Goal: Book appointment/travel/reservation

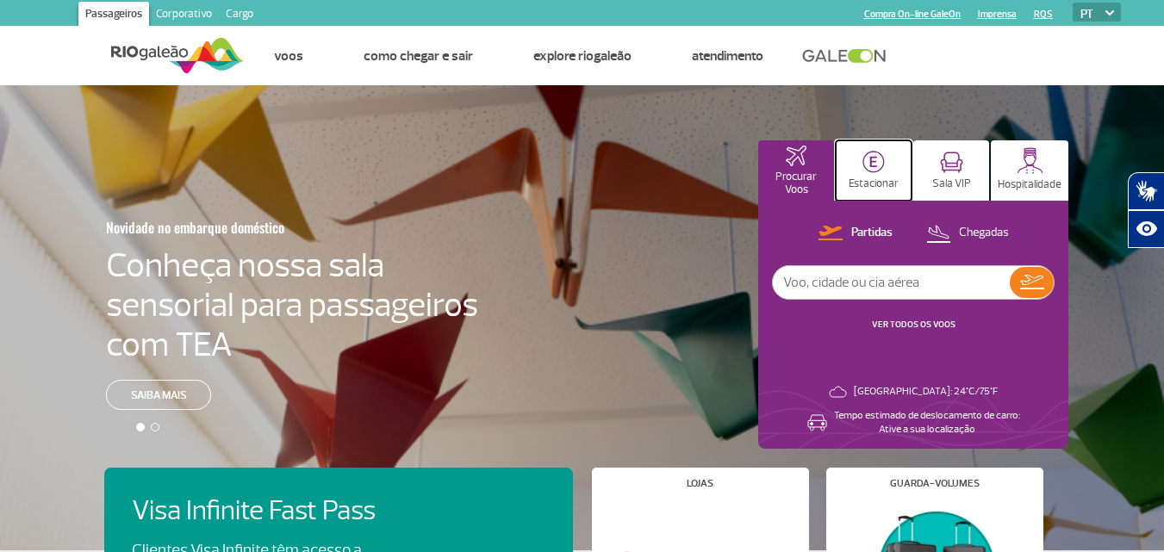
click at [870, 171] on img at bounding box center [873, 162] width 22 height 22
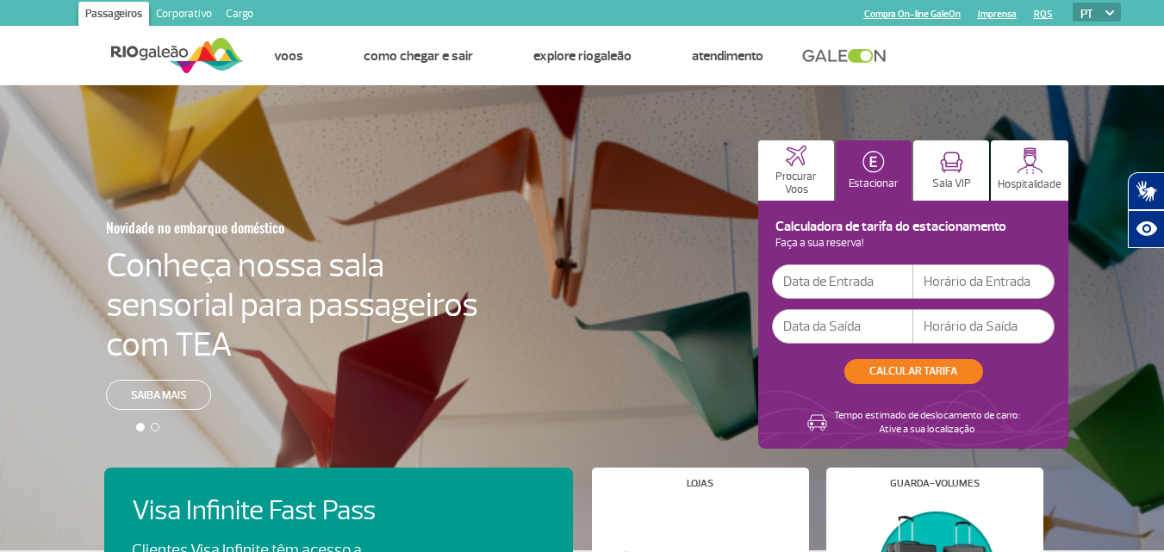
click at [813, 279] on input "text" at bounding box center [842, 282] width 141 height 34
click at [858, 273] on input "[DATE]" at bounding box center [842, 282] width 141 height 34
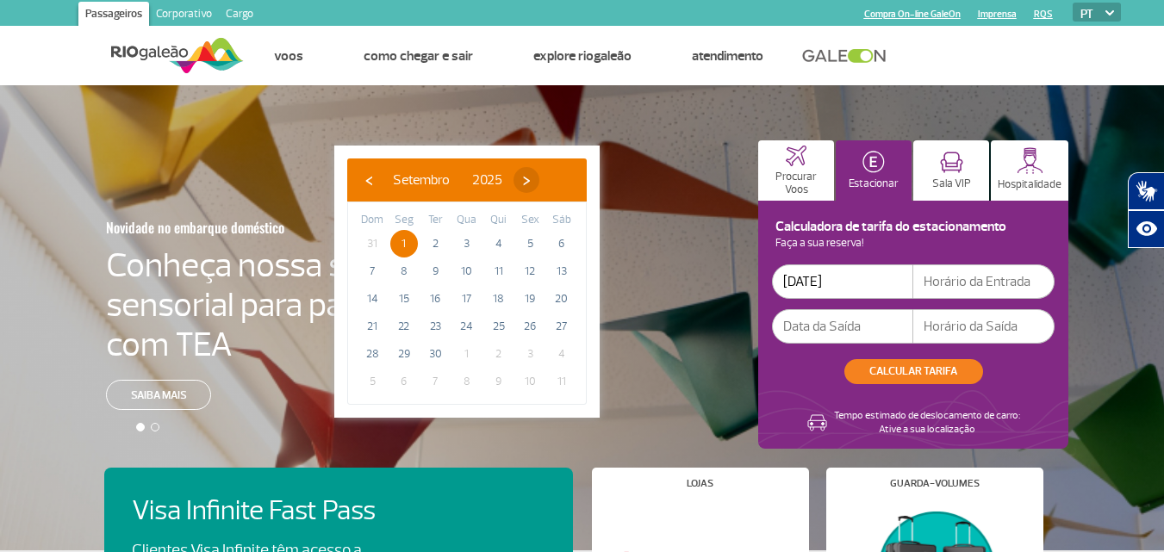
click at [539, 175] on span "›" at bounding box center [527, 180] width 26 height 26
click at [523, 297] on span "17" at bounding box center [530, 299] width 28 height 28
type input "[DATE]"
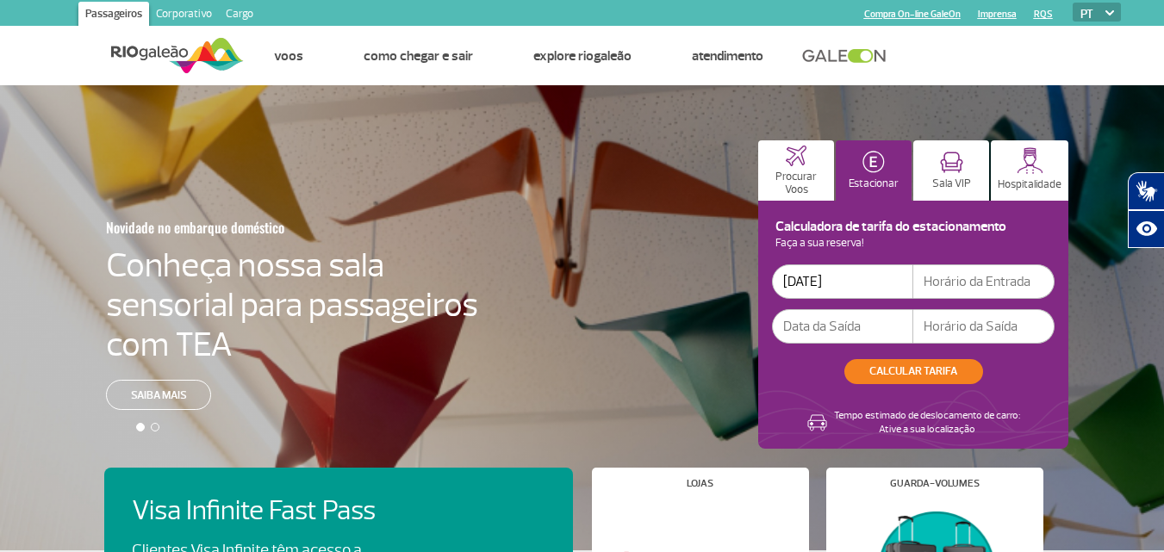
click at [963, 286] on input "text" at bounding box center [983, 282] width 141 height 34
type input "09:00"
click at [821, 326] on input "text" at bounding box center [842, 326] width 141 height 34
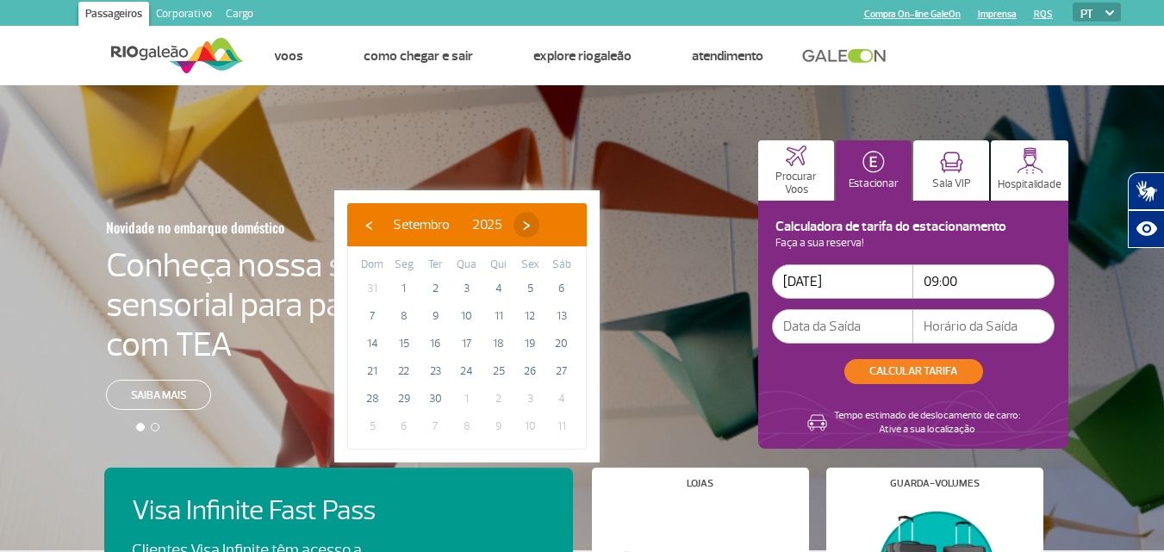
click at [539, 223] on span "›" at bounding box center [527, 225] width 26 height 26
click at [529, 223] on span "›" at bounding box center [516, 225] width 26 height 26
click at [402, 316] on span "3" at bounding box center [404, 316] width 28 height 28
type input "[DATE]"
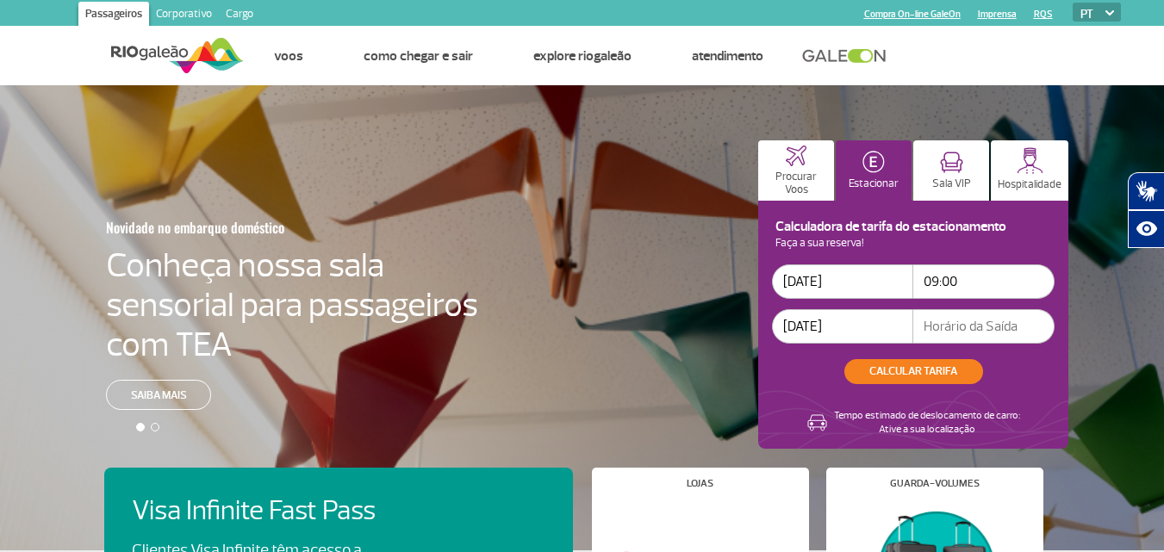
click at [935, 335] on input "text" at bounding box center [983, 326] width 141 height 34
type input "22:00"
click at [900, 368] on button "CALCULAR TARIFA" at bounding box center [913, 371] width 139 height 25
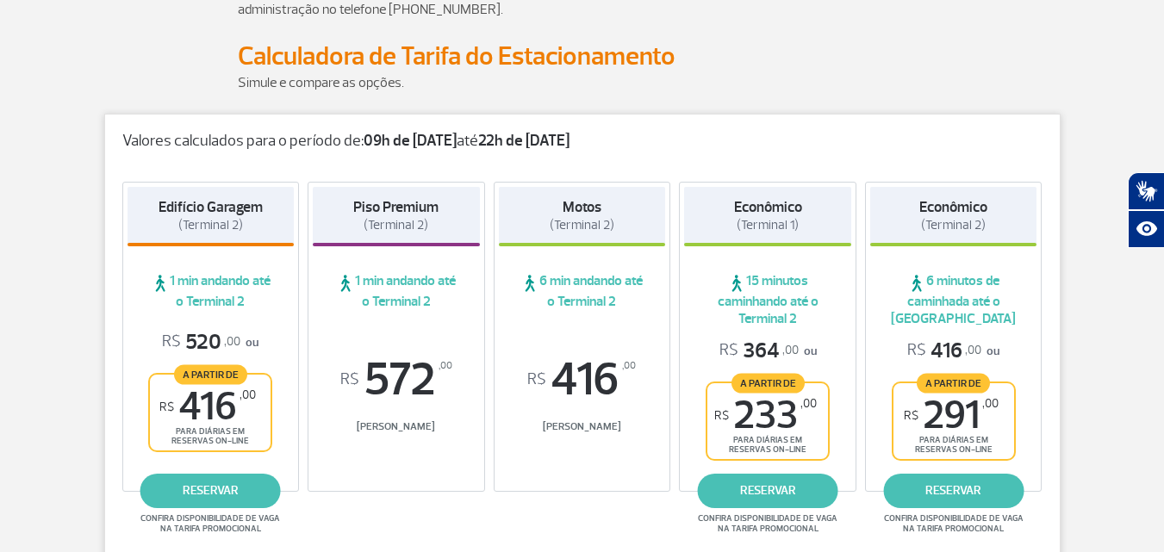
scroll to position [241, 0]
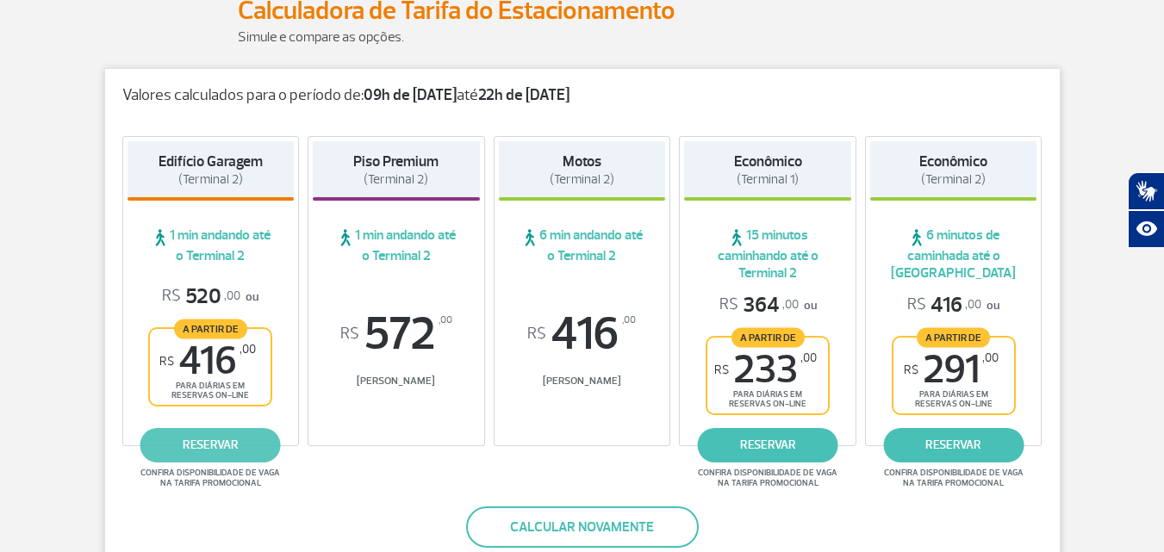
click at [212, 449] on link "reservar" at bounding box center [210, 445] width 140 height 34
